Goal: Transaction & Acquisition: Purchase product/service

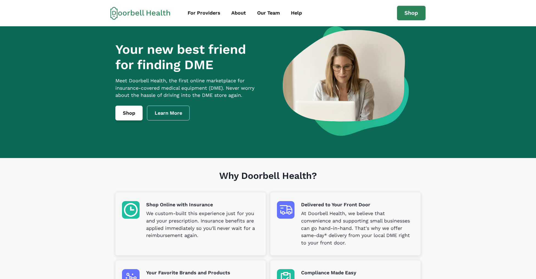
click at [126, 118] on link "Shop" at bounding box center [128, 113] width 27 height 15
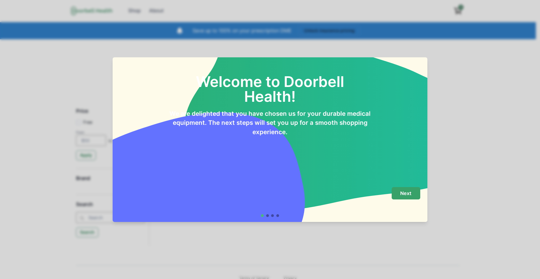
click at [404, 194] on p "Next" at bounding box center [405, 194] width 11 height 6
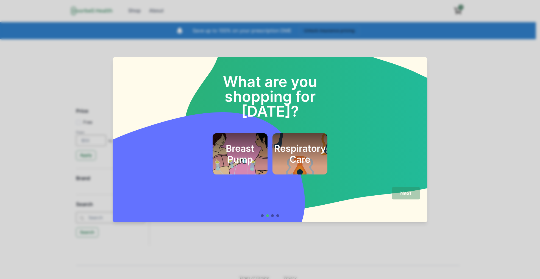
click at [247, 143] on h2 "Breast Pump" at bounding box center [240, 154] width 40 height 22
click at [294, 147] on h2 "Respiratory Care" at bounding box center [300, 154] width 52 height 22
click at [231, 144] on h2 "Breast Pump" at bounding box center [240, 154] width 40 height 22
click at [406, 195] on p "Next" at bounding box center [405, 194] width 11 height 6
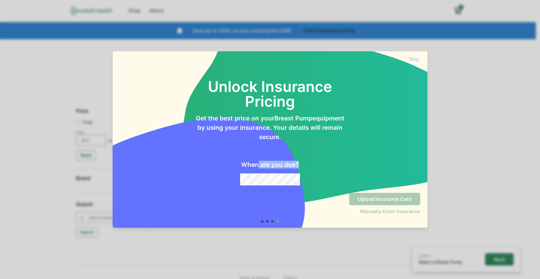
click at [258, 169] on div "When are you due?" at bounding box center [270, 163] width 150 height 44
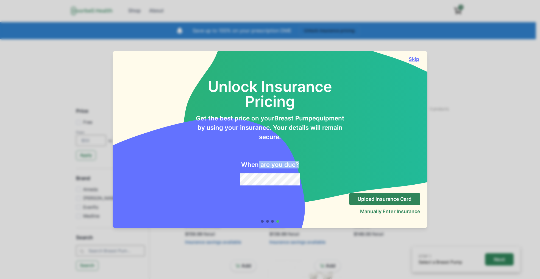
click at [417, 56] on button "Skip" at bounding box center [414, 59] width 12 height 6
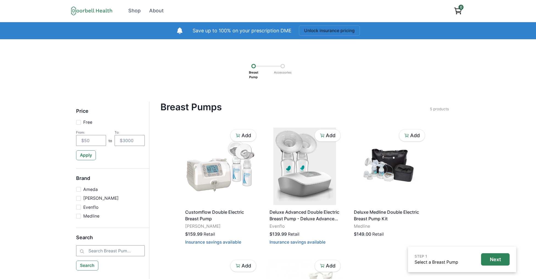
click at [344, 79] on div "Breast Pump Accessories" at bounding box center [267, 70] width 497 height 24
click at [355, 103] on h4 "Breast Pumps" at bounding box center [294, 107] width 269 height 11
click at [440, 108] on p "5 products" at bounding box center [439, 108] width 19 height 5
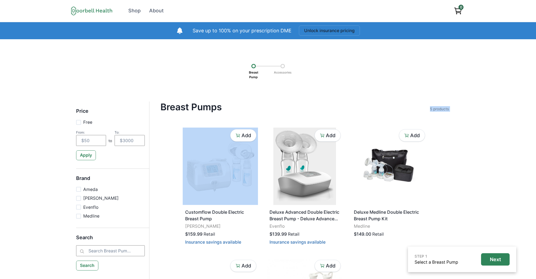
click at [440, 108] on p "5 products" at bounding box center [439, 108] width 19 height 5
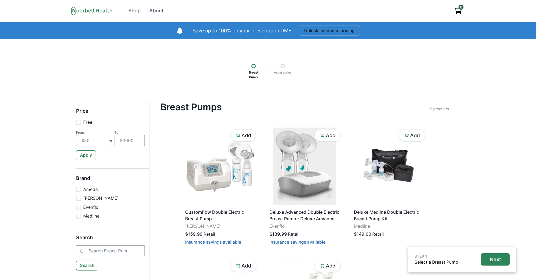
click at [431, 105] on div "Breast Pumps Filter Clear all Price Free From: to To: Apply Brand Ameda [PERSON…" at bounding box center [304, 114] width 288 height 25
drag, startPoint x: 284, startPoint y: 86, endPoint x: 226, endPoint y: 57, distance: 64.7
click at [226, 57] on div "STEP 1 Select a Breast Pump Next Breast Pump Accessories Price Free From: to To…" at bounding box center [268, 214] width 536 height 351
drag, startPoint x: 200, startPoint y: 57, endPoint x: 317, endPoint y: 98, distance: 123.6
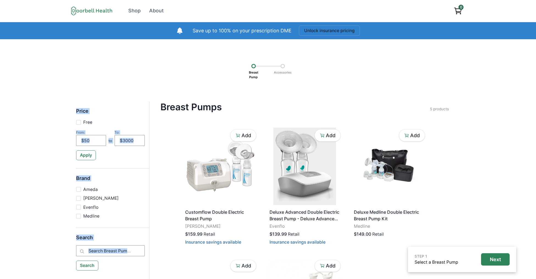
click at [317, 98] on div "STEP 1 Select a Breast Pump Next Breast Pump Accessories Price Free From: to To…" at bounding box center [268, 214] width 536 height 351
drag, startPoint x: 304, startPoint y: 88, endPoint x: 215, endPoint y: 48, distance: 98.0
click at [224, 47] on div "STEP 1 Select a Breast Pump Next Breast Pump Accessories Price Free From: to To…" at bounding box center [268, 214] width 536 height 351
click at [213, 49] on div "STEP 1 Select a Breast Pump Next Breast Pump Accessories Price Free From: to To…" at bounding box center [268, 214] width 536 height 351
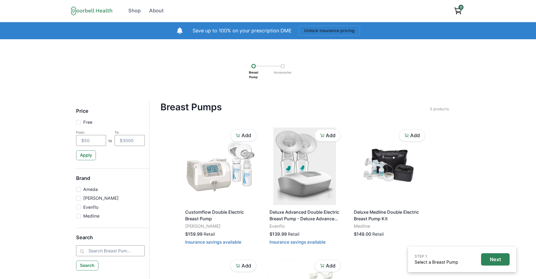
click at [314, 72] on div "Breast Pump Accessories" at bounding box center [267, 70] width 497 height 24
click at [365, 100] on div "STEP 1 Select a Breast Pump Next Breast Pump Accessories Price Free From: to To…" at bounding box center [268, 214] width 536 height 351
drag, startPoint x: 109, startPoint y: 253, endPoint x: 89, endPoint y: 247, distance: 21.4
click at [89, 248] on input "search" at bounding box center [110, 250] width 69 height 11
click at [87, 238] on h5 "Search" at bounding box center [110, 240] width 69 height 11
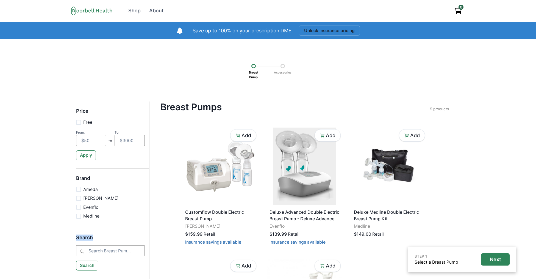
click at [87, 238] on h5 "Search" at bounding box center [110, 240] width 69 height 11
click at [134, 40] on div "STEP 1 Select a Breast Pump Next Breast Pump Accessories Price Free From: to To…" at bounding box center [268, 214] width 536 height 351
click at [127, 76] on div "Breast Pump Accessories" at bounding box center [267, 70] width 497 height 24
